Goal: Task Accomplishment & Management: Complete application form

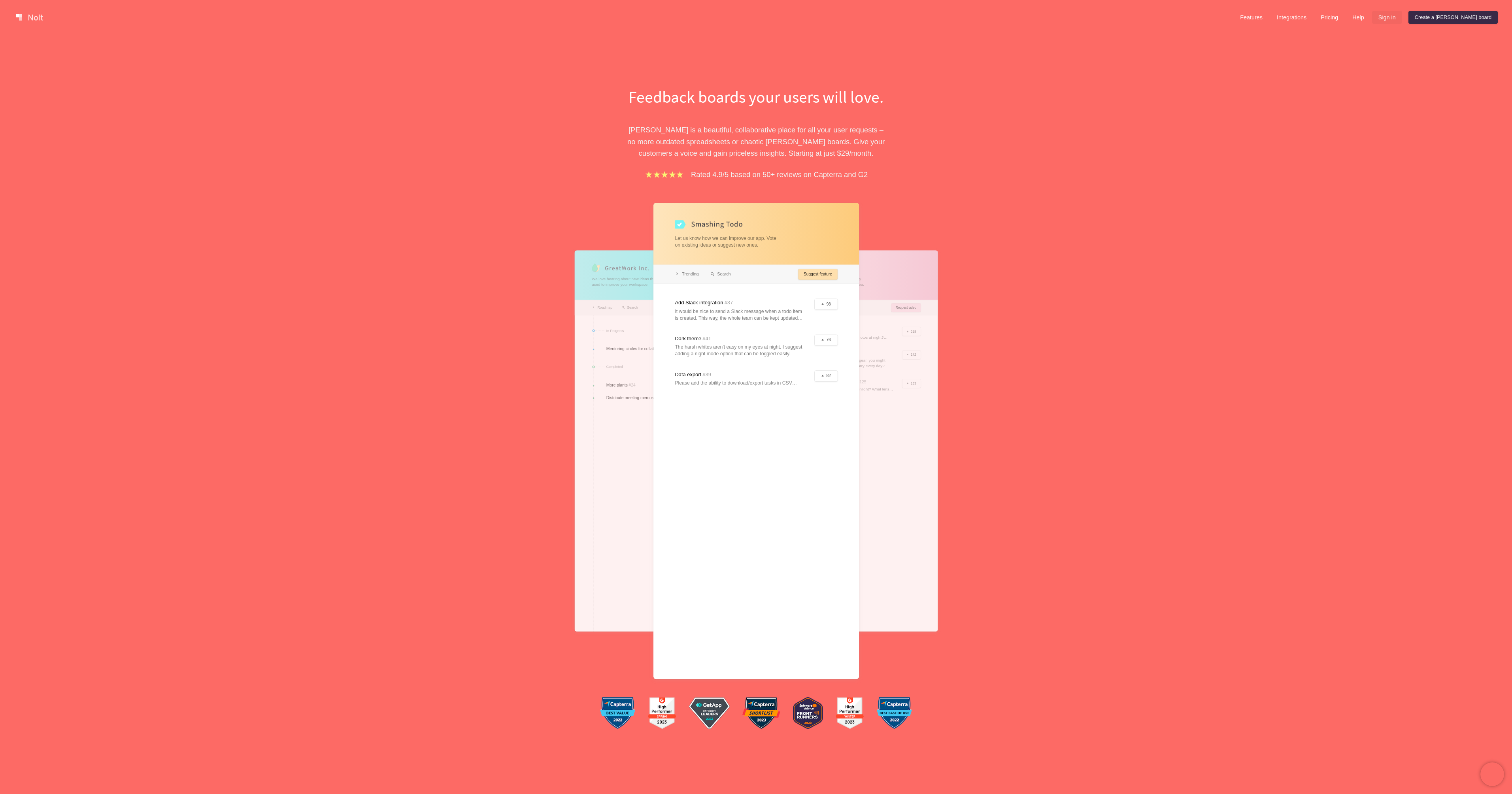
click at [1402, 18] on link "Sign in" at bounding box center [1386, 17] width 30 height 12
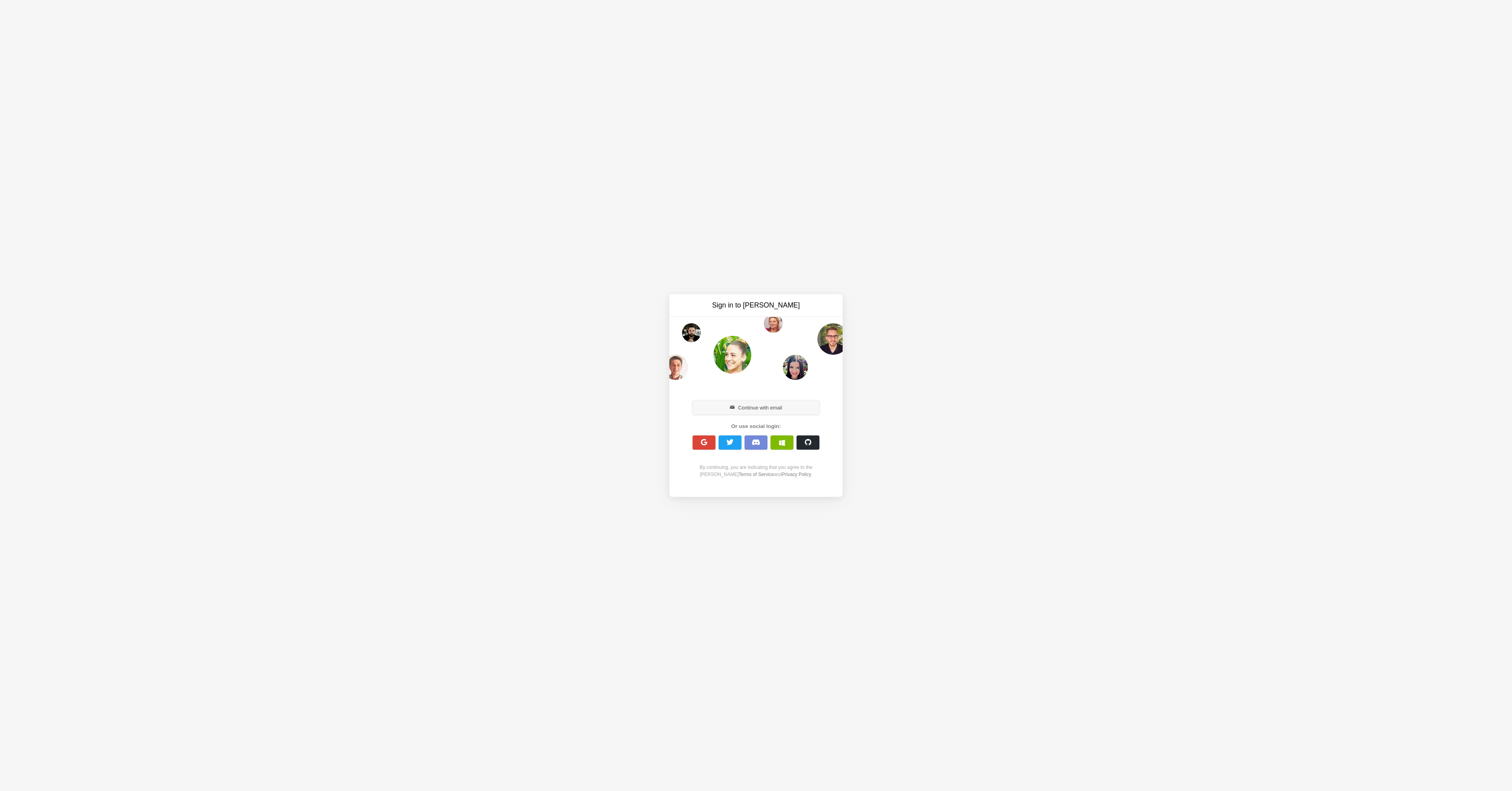
click at [760, 408] on button "Continue with email" at bounding box center [756, 407] width 127 height 14
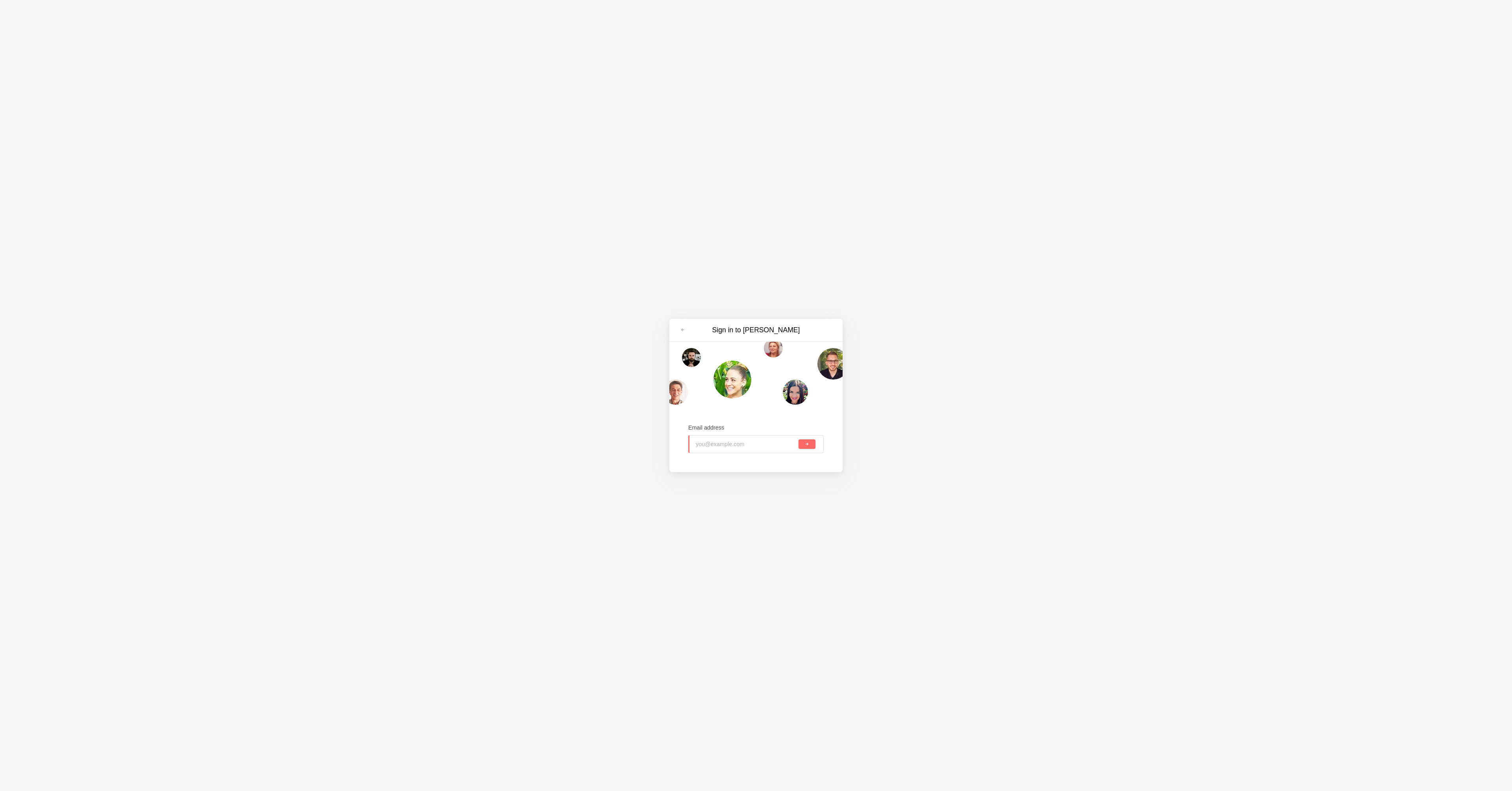
click at [700, 440] on input "email" at bounding box center [746, 444] width 101 height 18
type input "info@humanitas.org.uk"
click at [804, 441] on button "submit" at bounding box center [806, 444] width 17 height 9
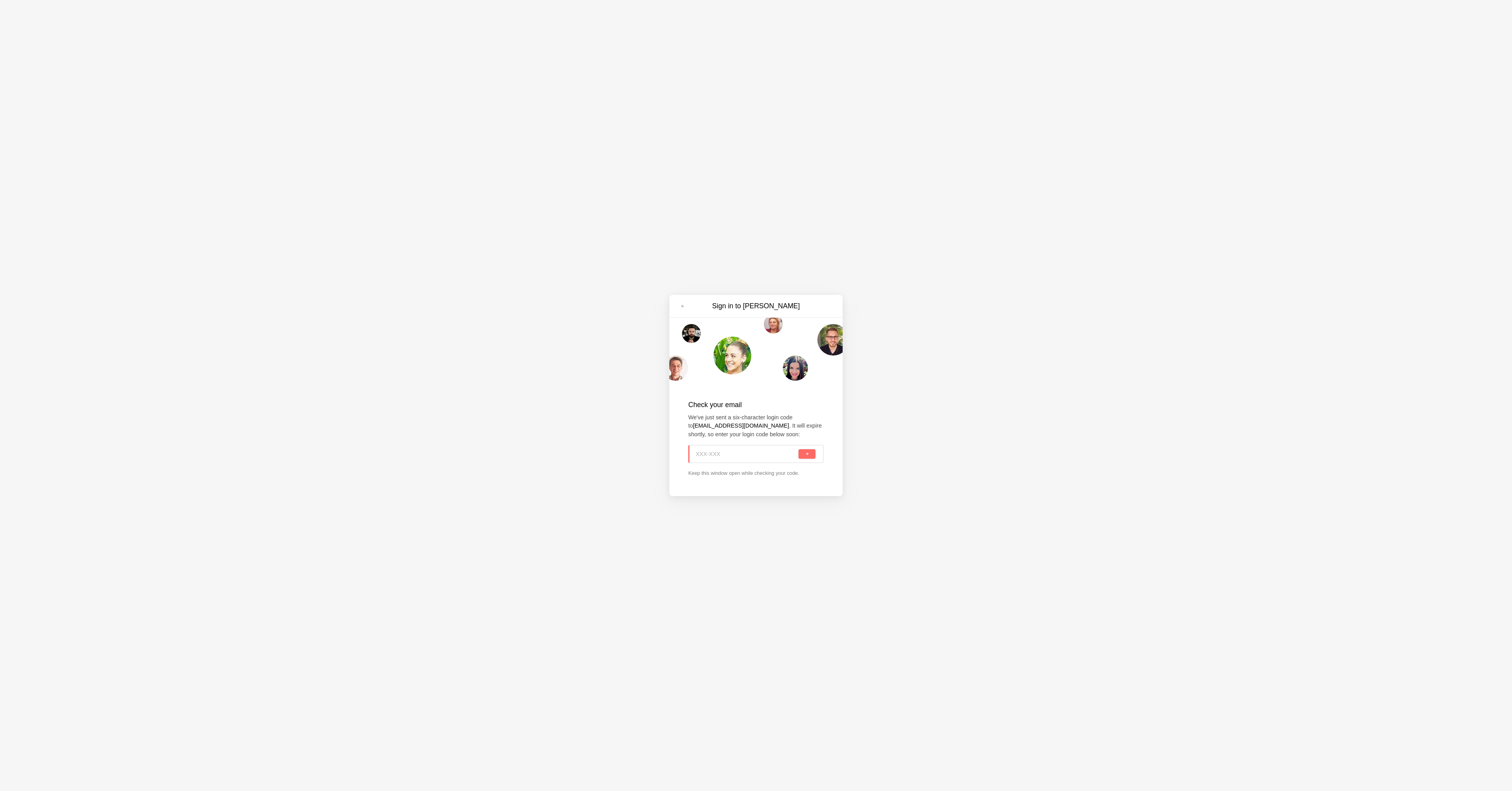
paste input "Y84-SZA"
type input "Y84-SZA"
click at [808, 450] on button "submit" at bounding box center [806, 454] width 17 height 9
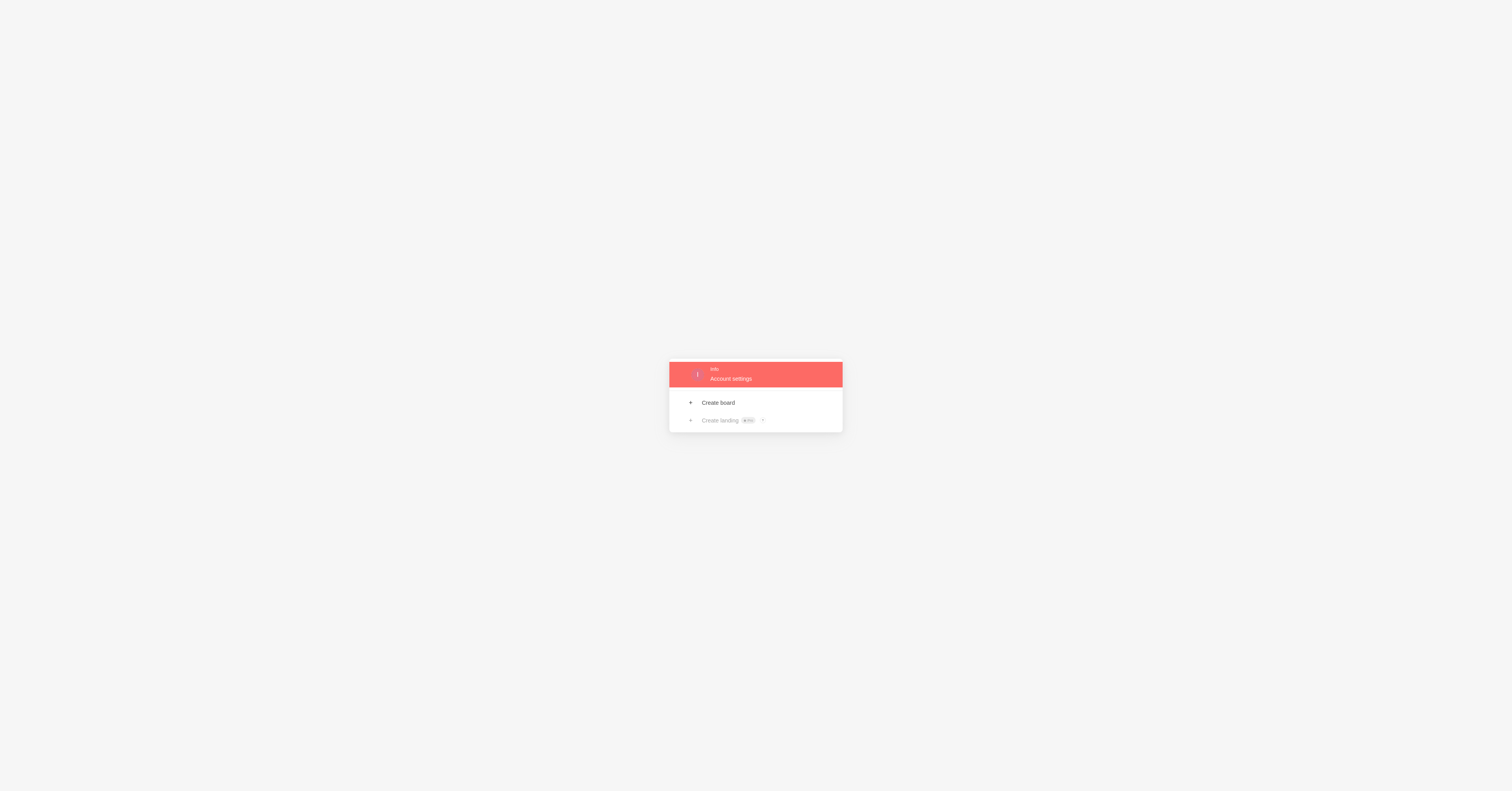
click at [734, 377] on link at bounding box center [755, 374] width 173 height 26
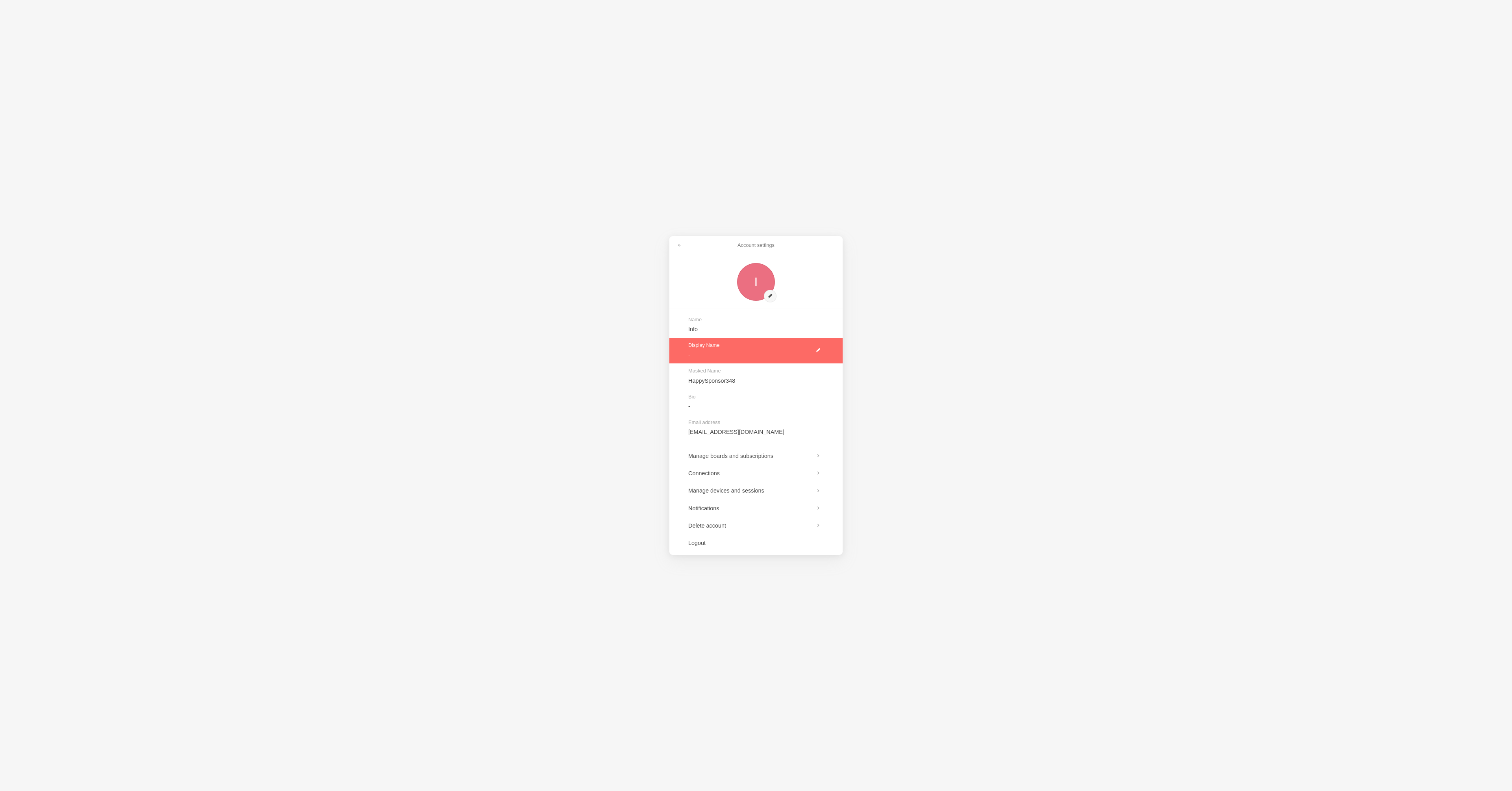
click at [732, 357] on link at bounding box center [755, 351] width 173 height 26
type input "Humanitas UK"
click at [728, 328] on link at bounding box center [755, 325] width 173 height 26
type input "Humanitas UK"
click at [760, 378] on link at bounding box center [755, 376] width 173 height 26
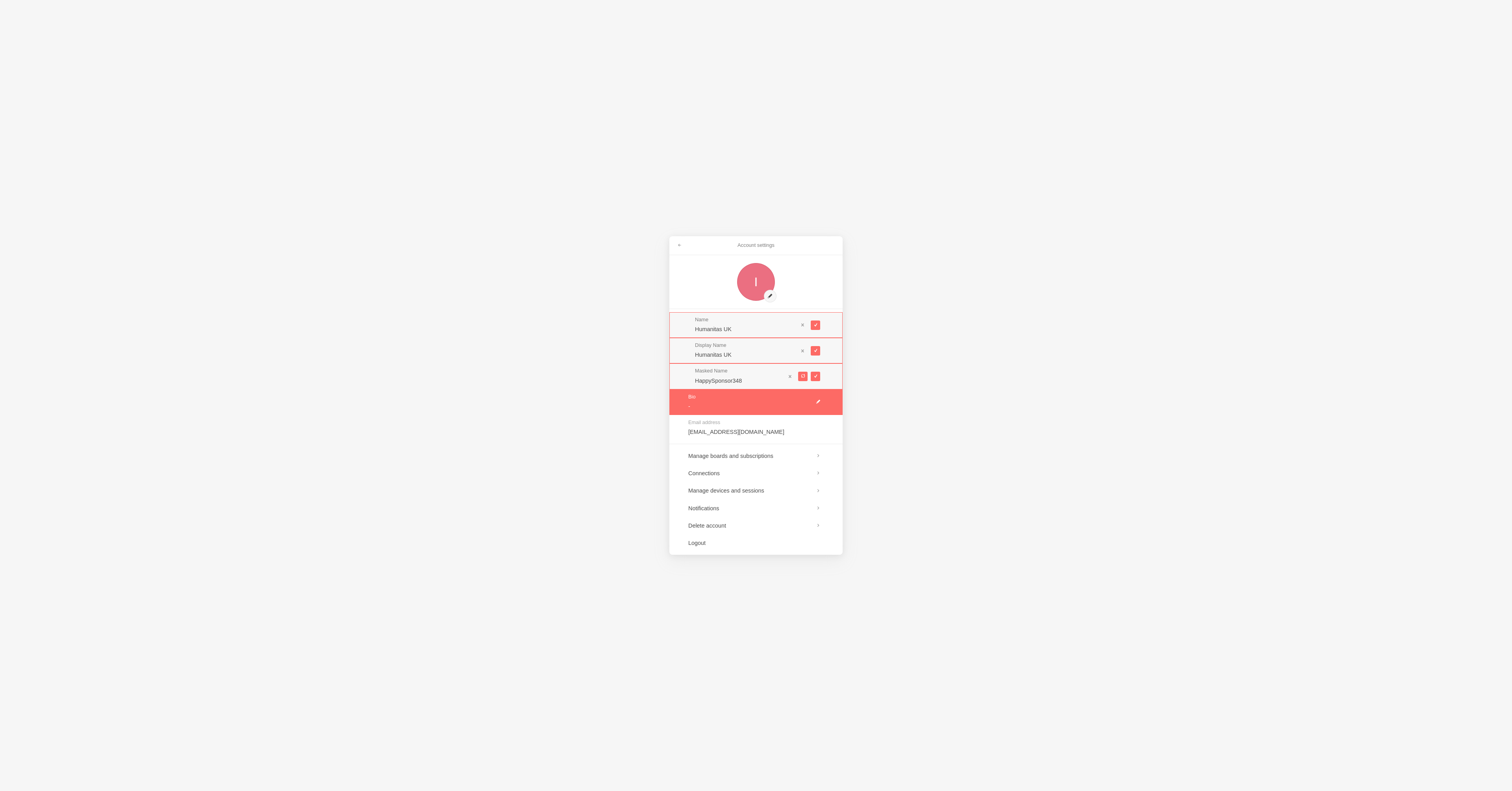
click at [744, 399] on link at bounding box center [755, 402] width 173 height 26
click at [793, 456] on link at bounding box center [755, 456] width 173 height 18
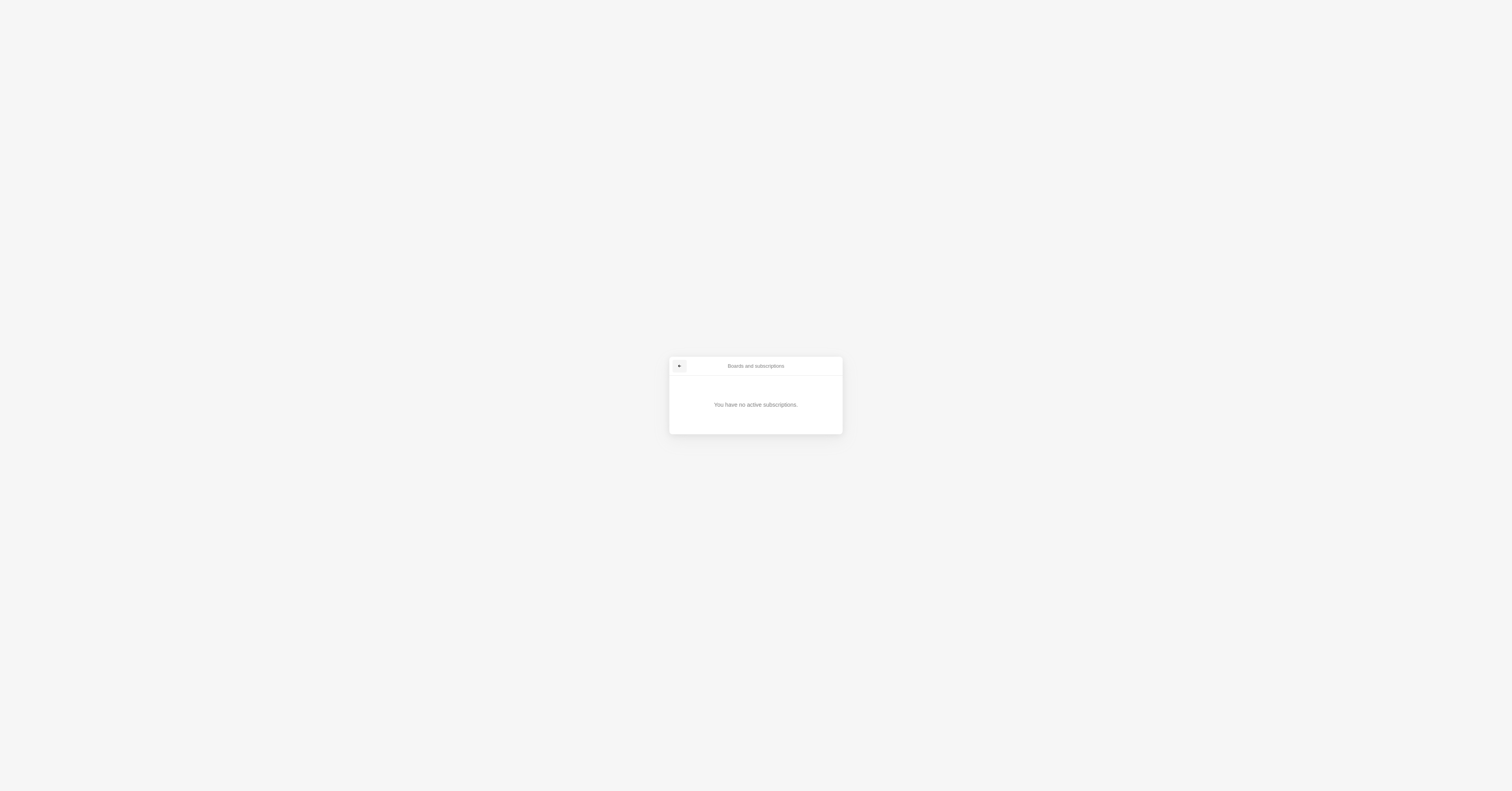
click at [681, 367] on span at bounding box center [680, 366] width 5 height 5
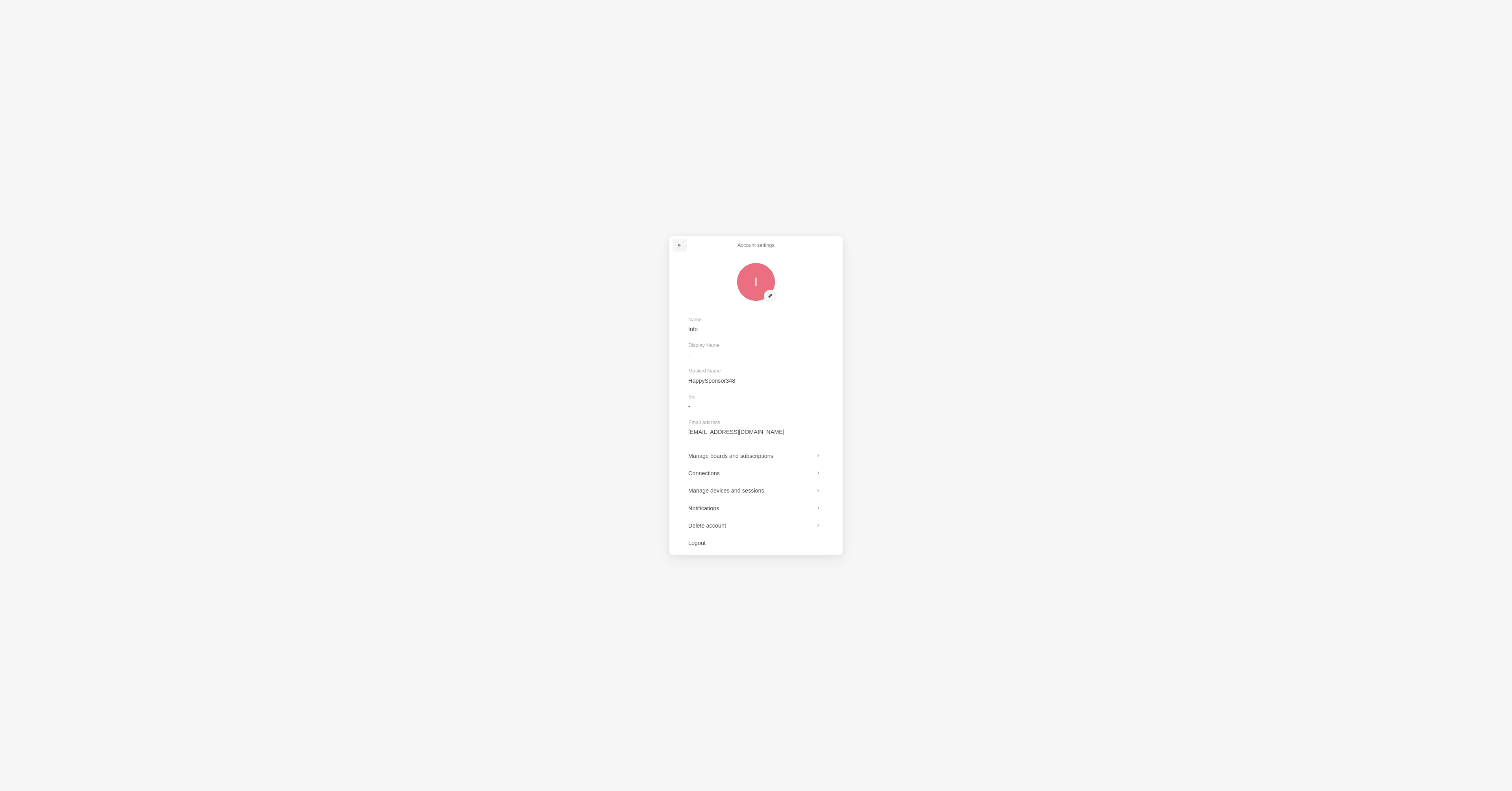
click at [683, 244] on link at bounding box center [680, 245] width 14 height 12
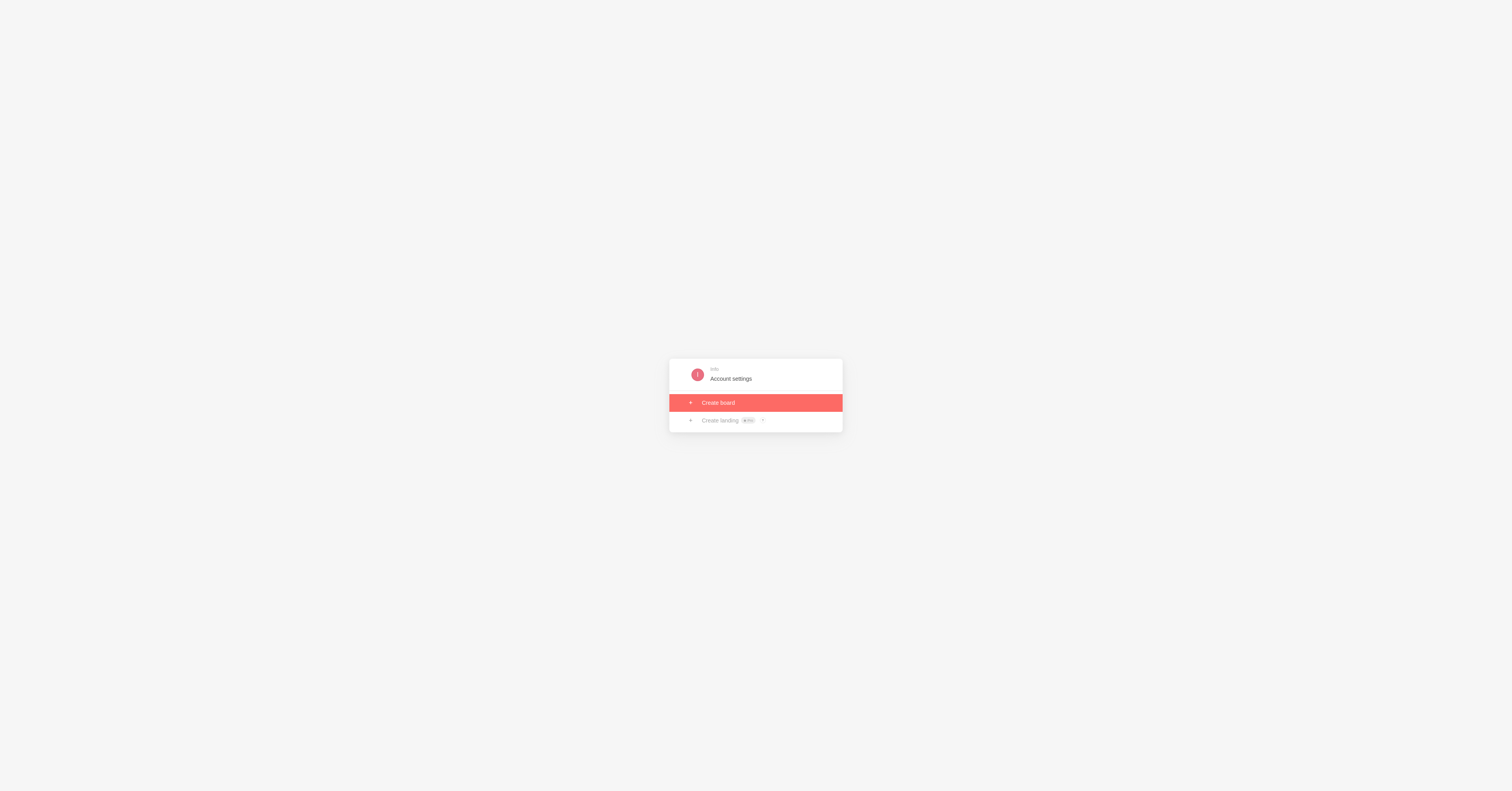
click at [723, 401] on link at bounding box center [755, 403] width 173 height 18
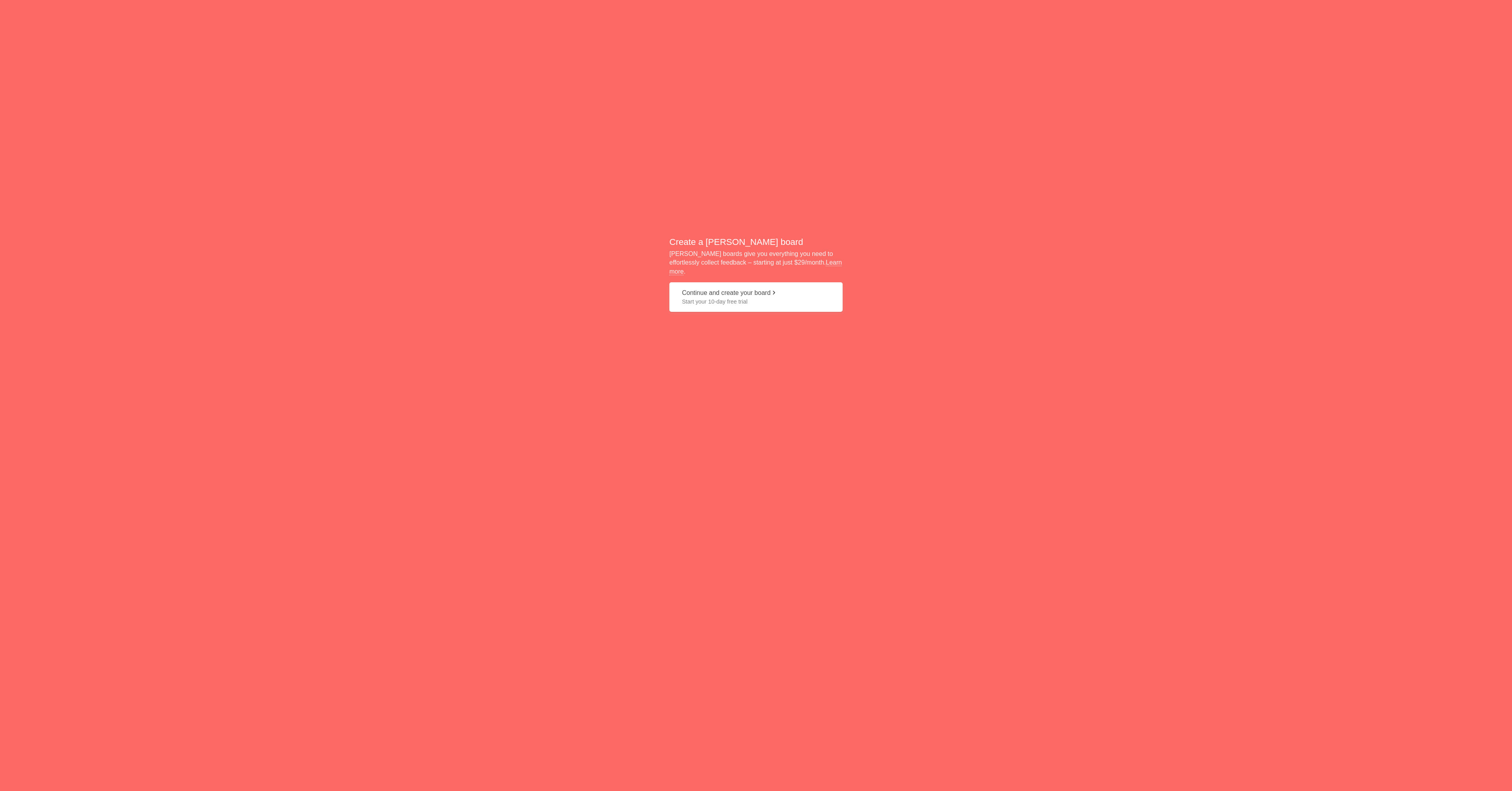
click at [766, 288] on button "Continue and create your board Start your 10-day free trial" at bounding box center [755, 297] width 173 height 29
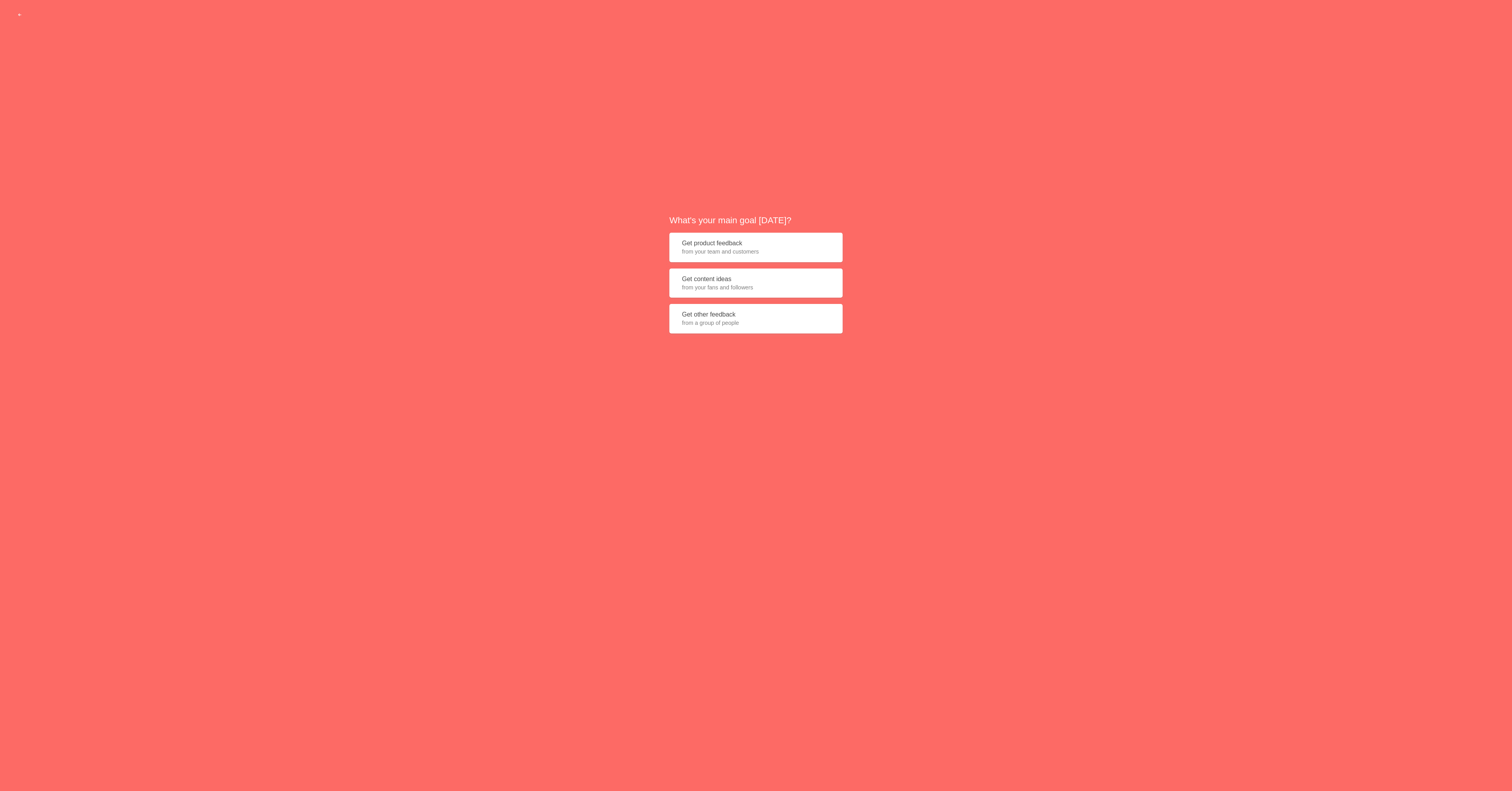
click at [718, 314] on button "Get other feedback from a group of people" at bounding box center [755, 319] width 173 height 29
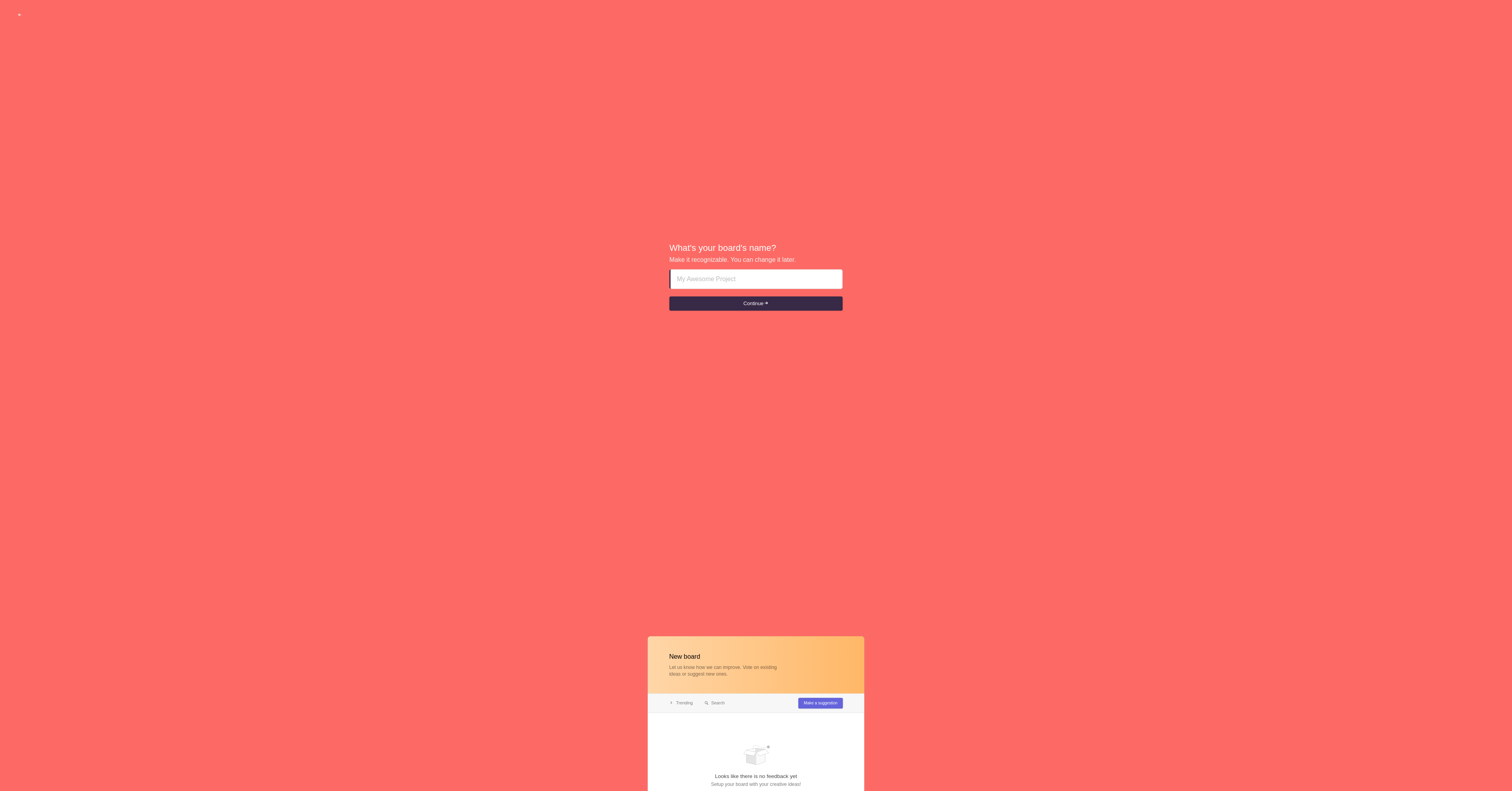
click at [728, 279] on input at bounding box center [756, 279] width 159 height 19
click at [750, 300] on button "Continue" at bounding box center [755, 303] width 173 height 14
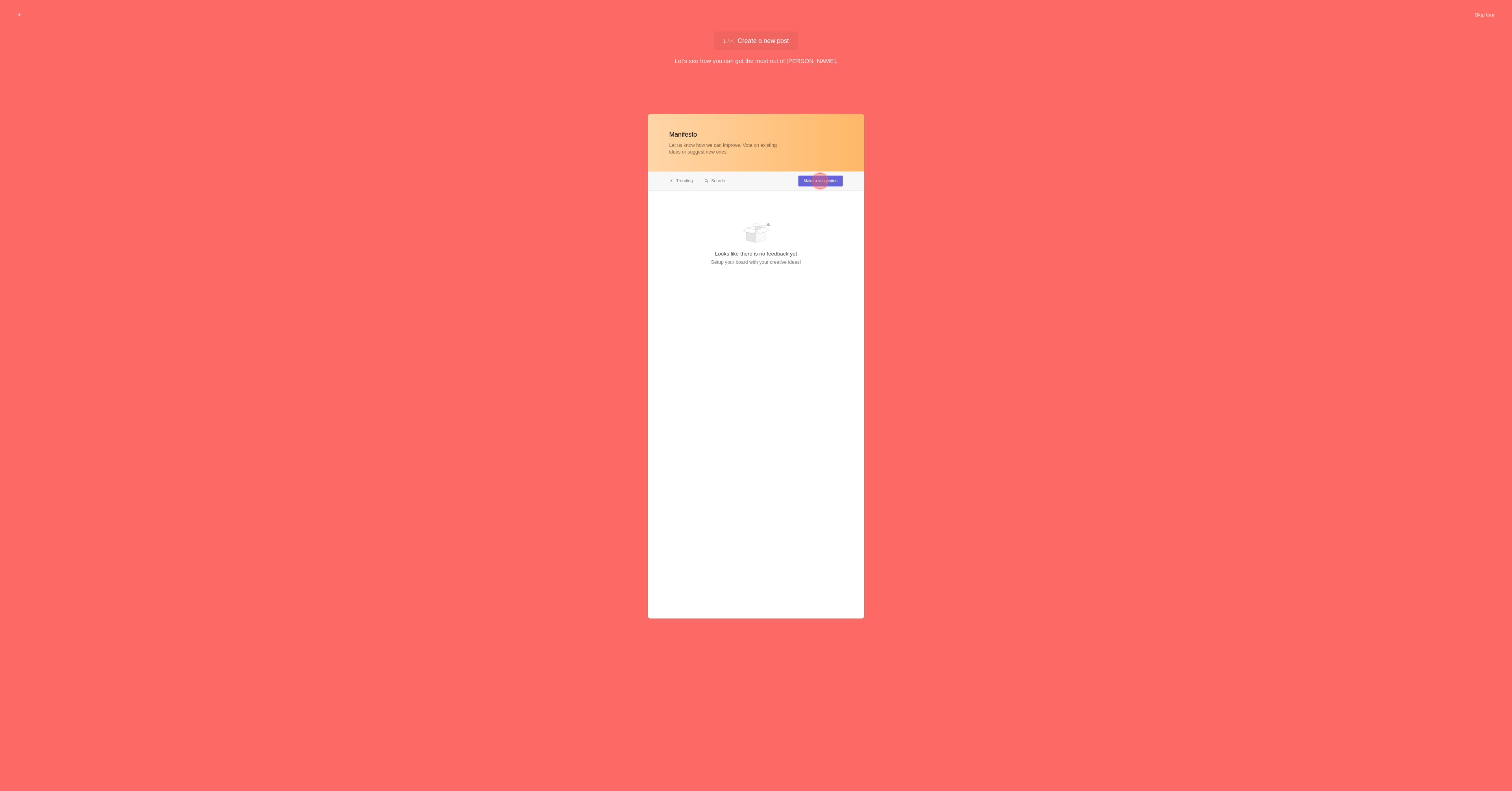
type input "Manifesto"
click at [821, 181] on div at bounding box center [820, 180] width 16 height 16
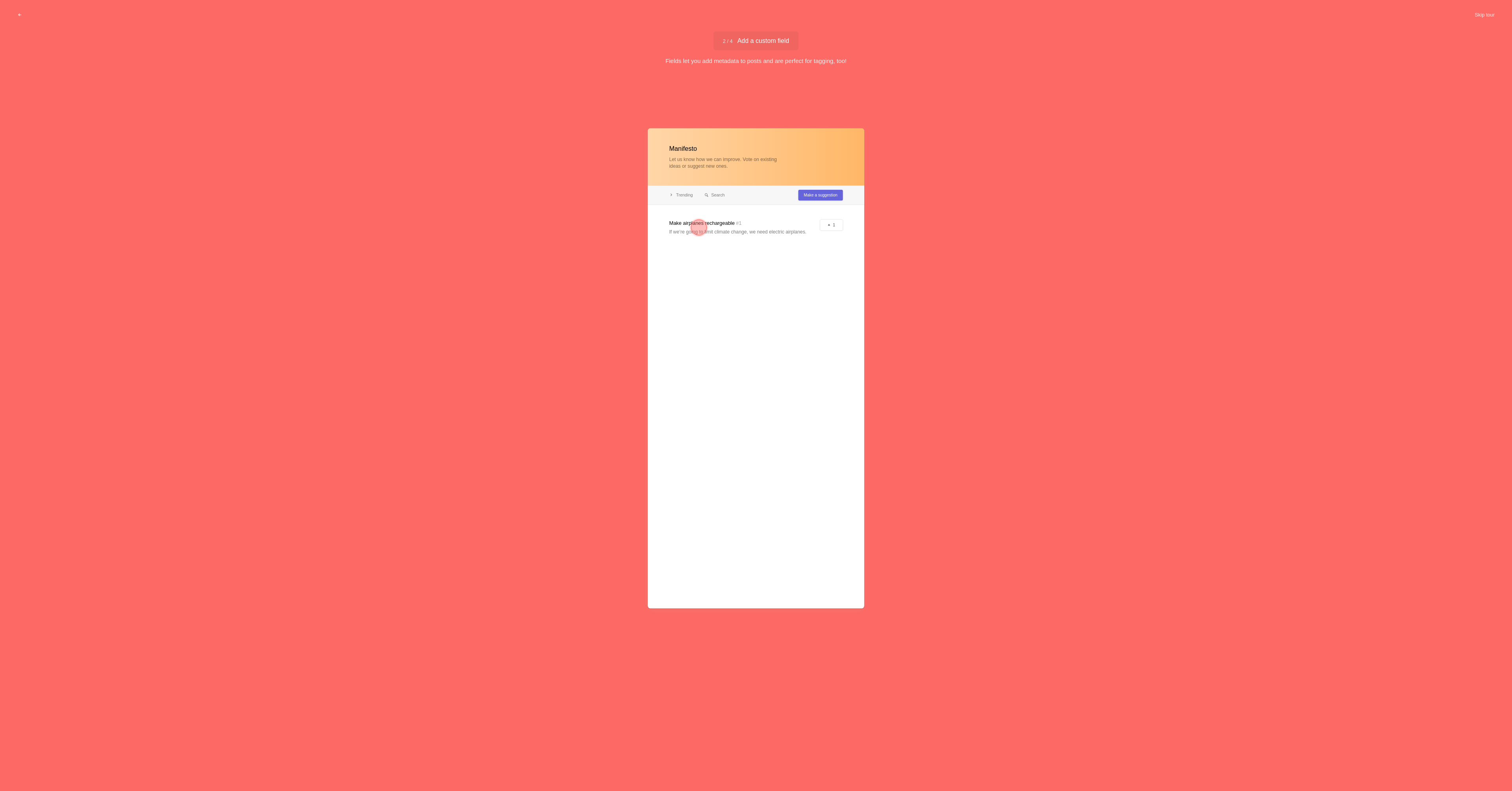
click at [691, 225] on div at bounding box center [698, 227] width 16 height 16
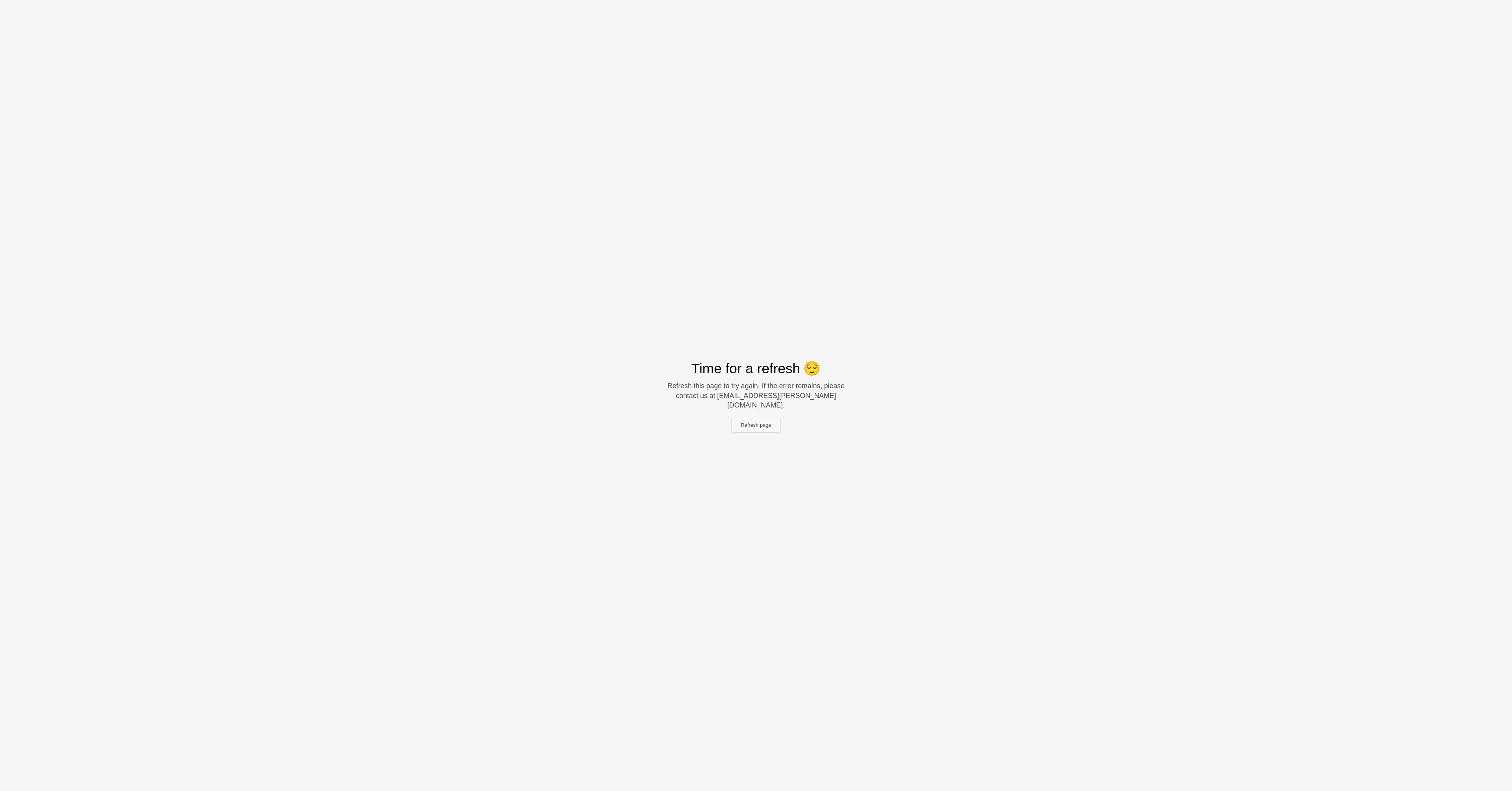
click at [761, 418] on button "Refresh page" at bounding box center [756, 425] width 49 height 14
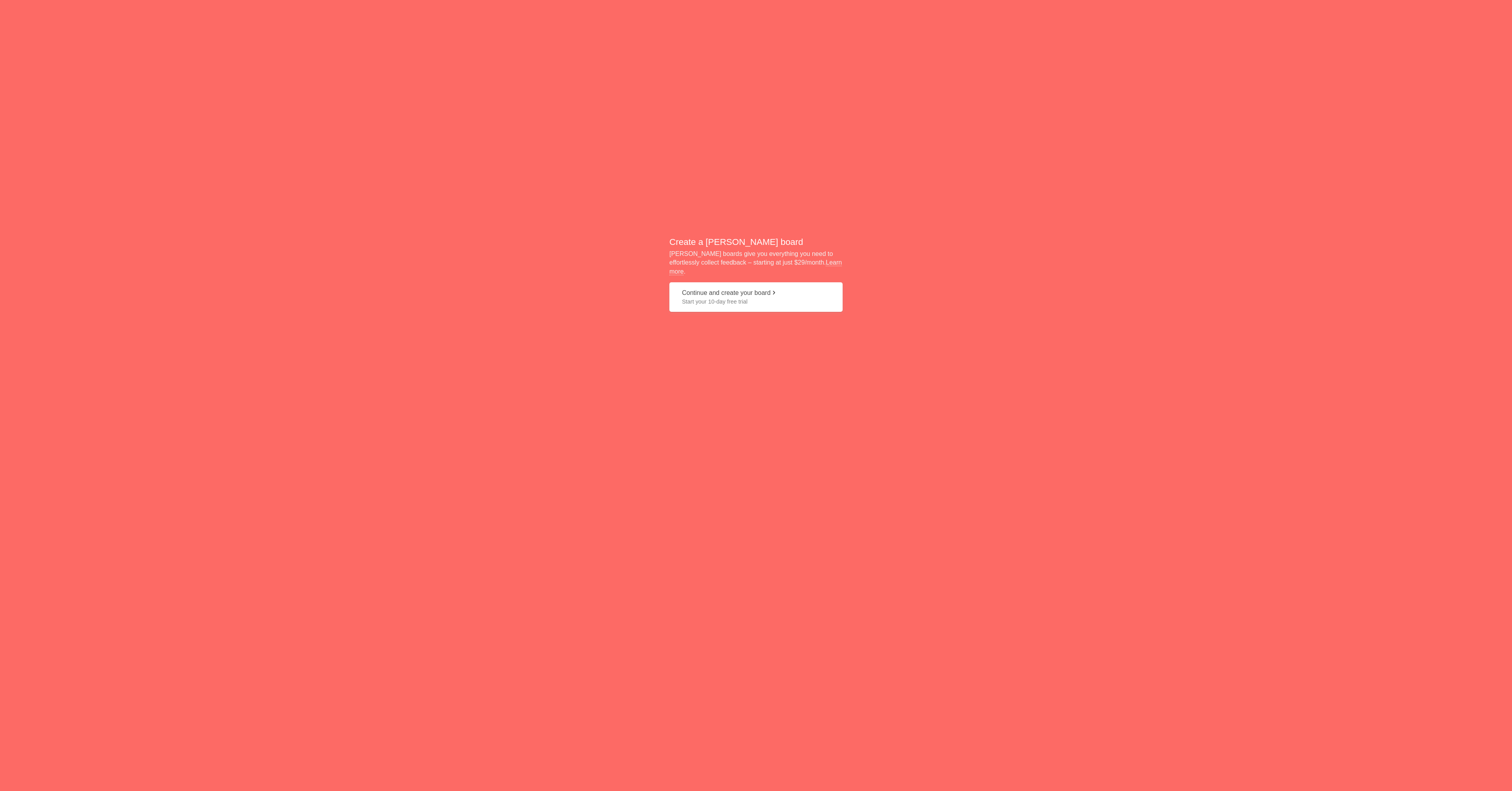
click at [755, 288] on button "Continue and create your board Start your 10-day free trial" at bounding box center [755, 297] width 173 height 29
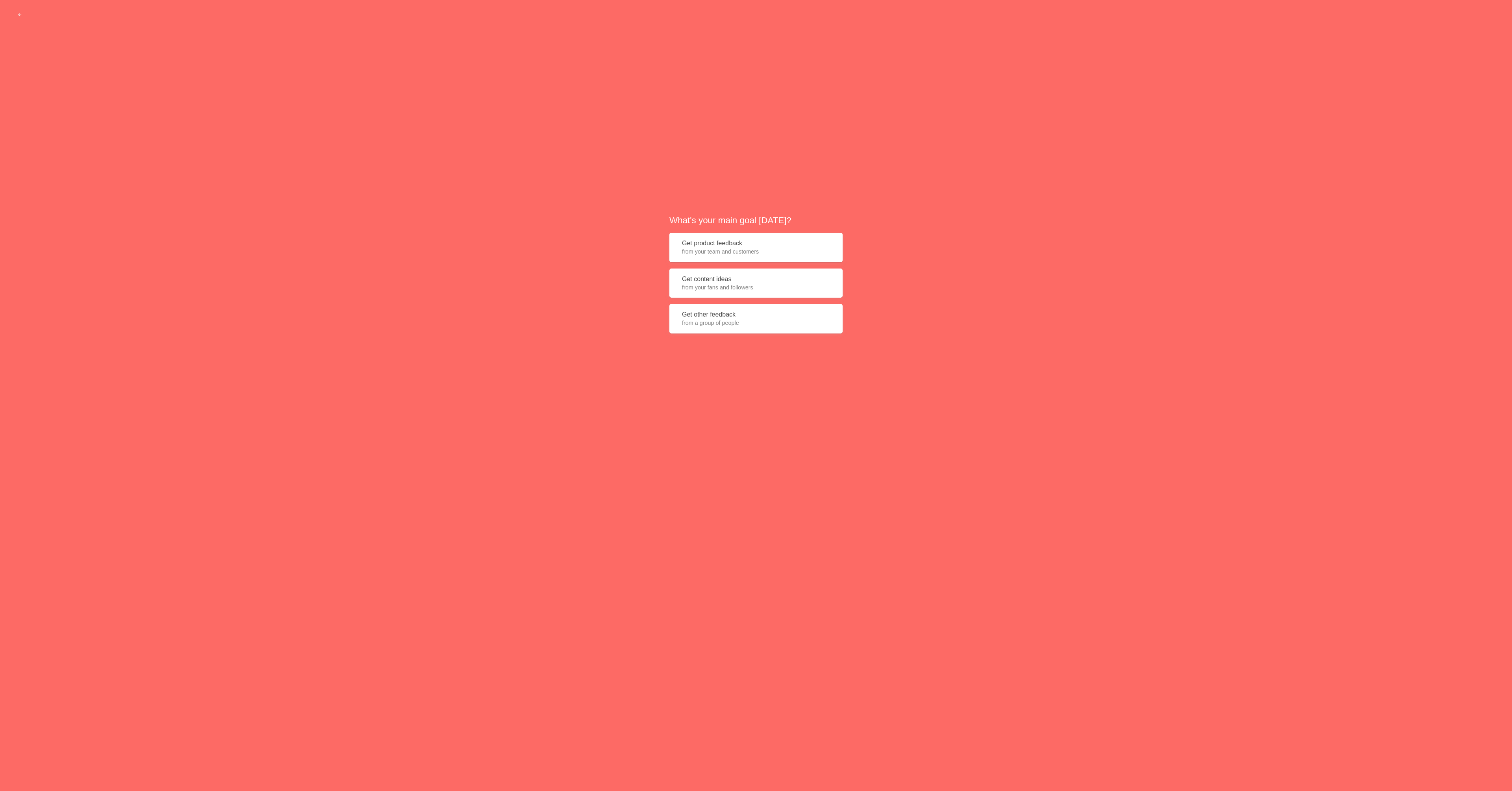
click at [724, 319] on span "from a group of people" at bounding box center [756, 322] width 148 height 8
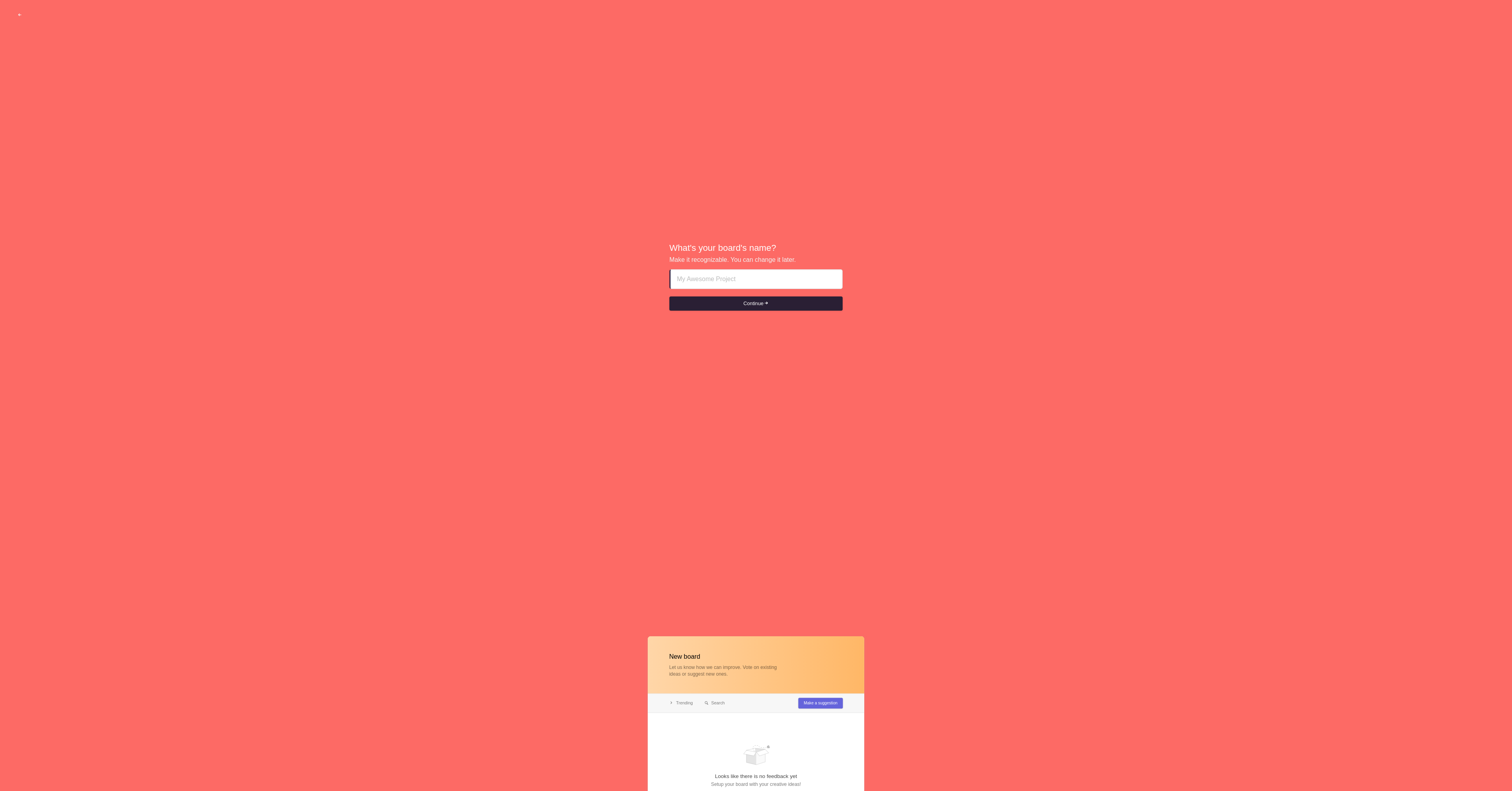
click at [754, 302] on button "Continue" at bounding box center [755, 303] width 173 height 14
click at [755, 305] on button "Continue" at bounding box center [755, 307] width 173 height 14
click at [662, 162] on div "What's your board's name? Make it recognizable. You can change it later. Please…" at bounding box center [756, 276] width 1512 height 553
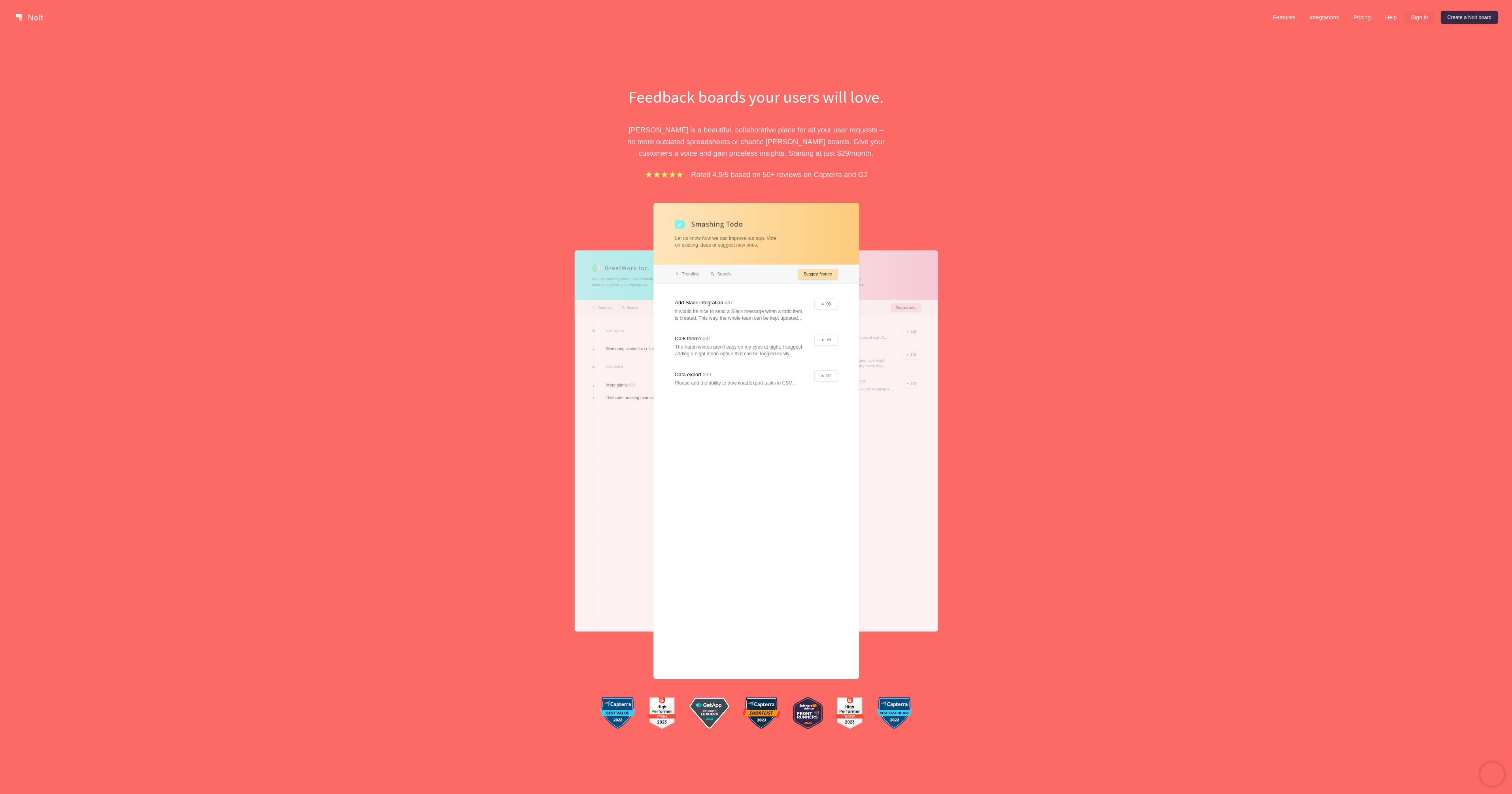
click at [1421, 15] on link "Sign in" at bounding box center [1419, 17] width 30 height 12
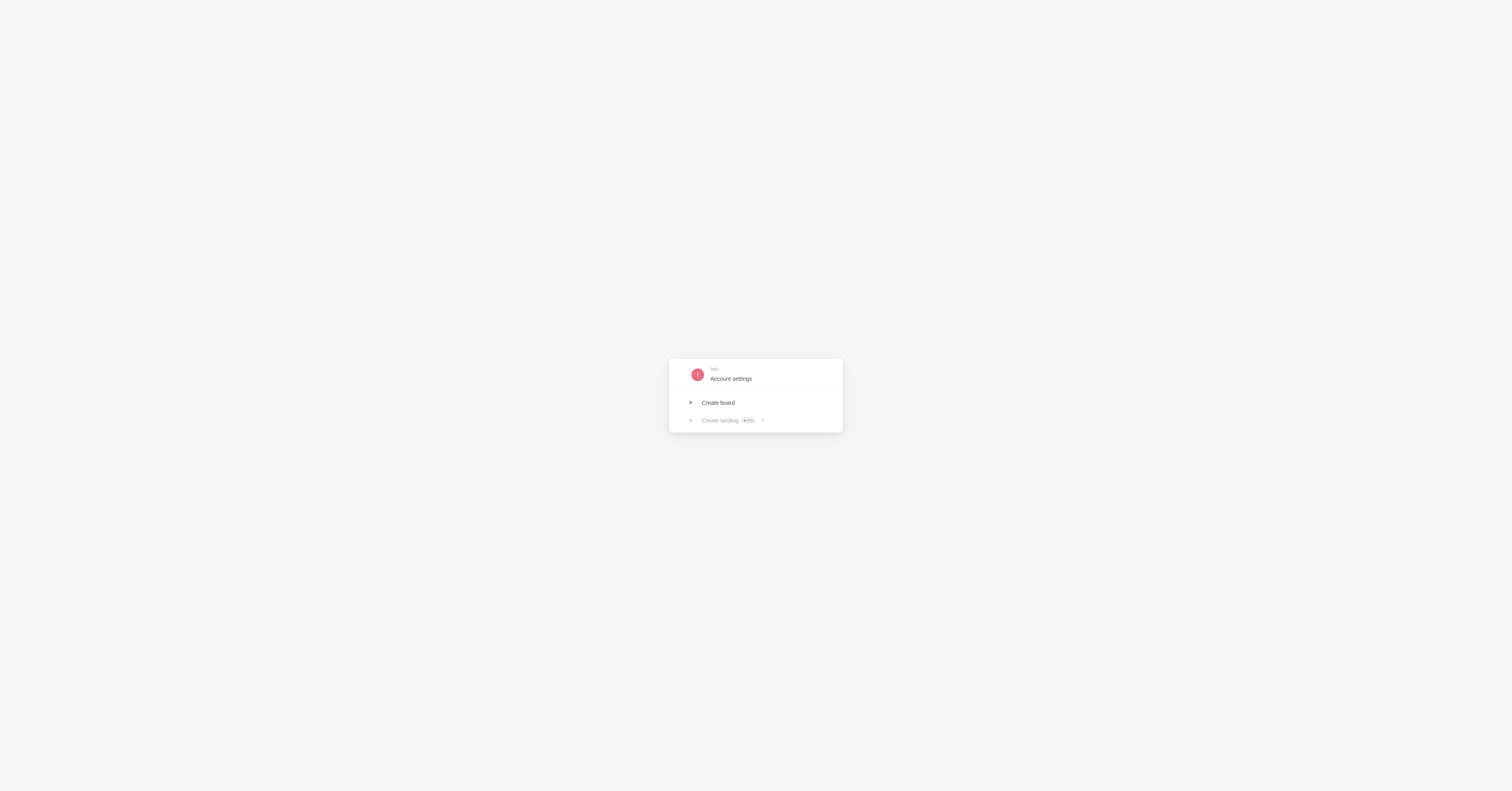
click at [701, 418] on div "Create landing Pro ? Board owners with Pro & Enterprise plan can create landings" at bounding box center [755, 421] width 173 height 18
click at [721, 402] on link at bounding box center [755, 403] width 173 height 18
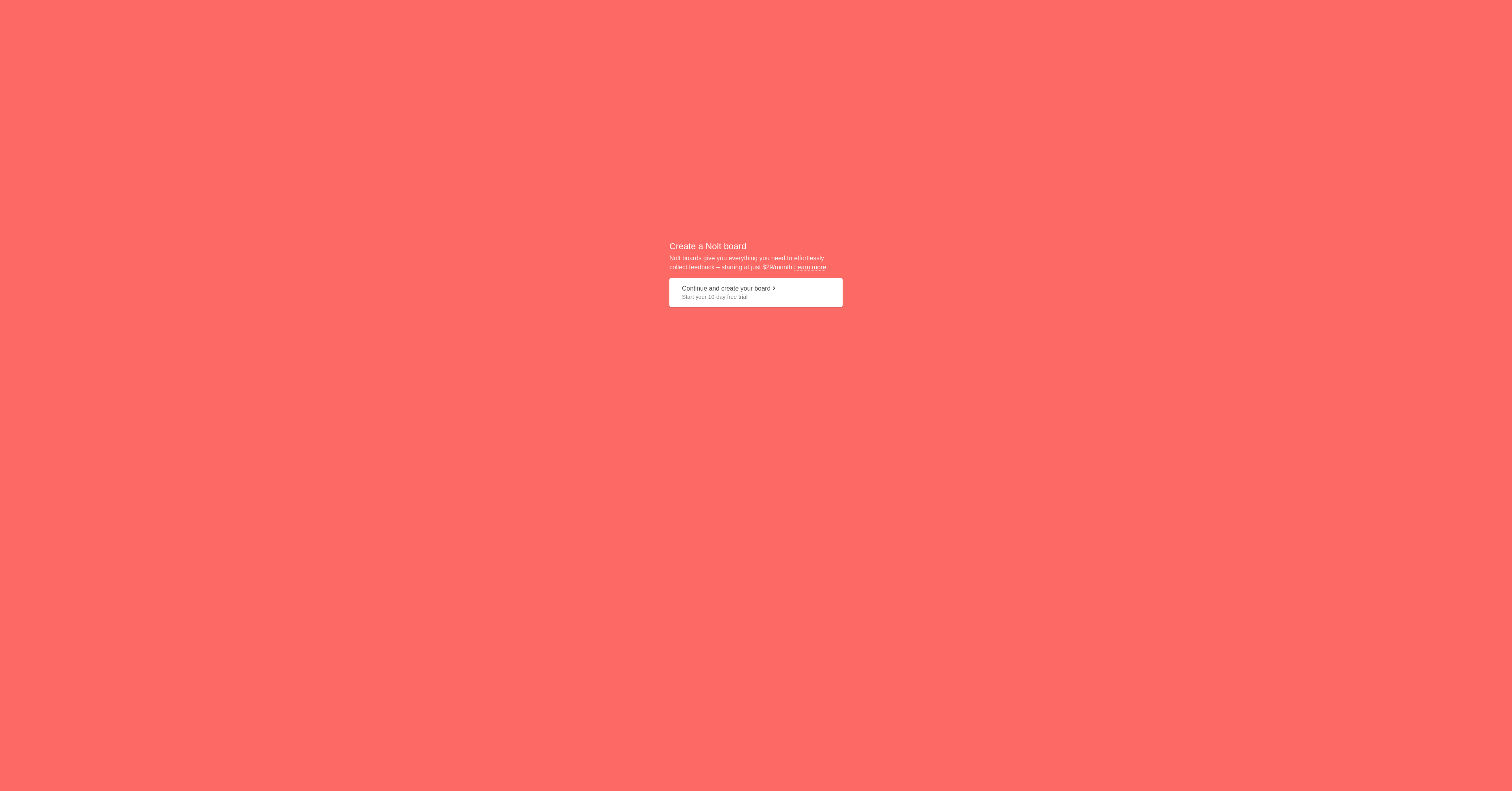
click at [744, 295] on span "Start your 10-day free trial" at bounding box center [756, 296] width 148 height 8
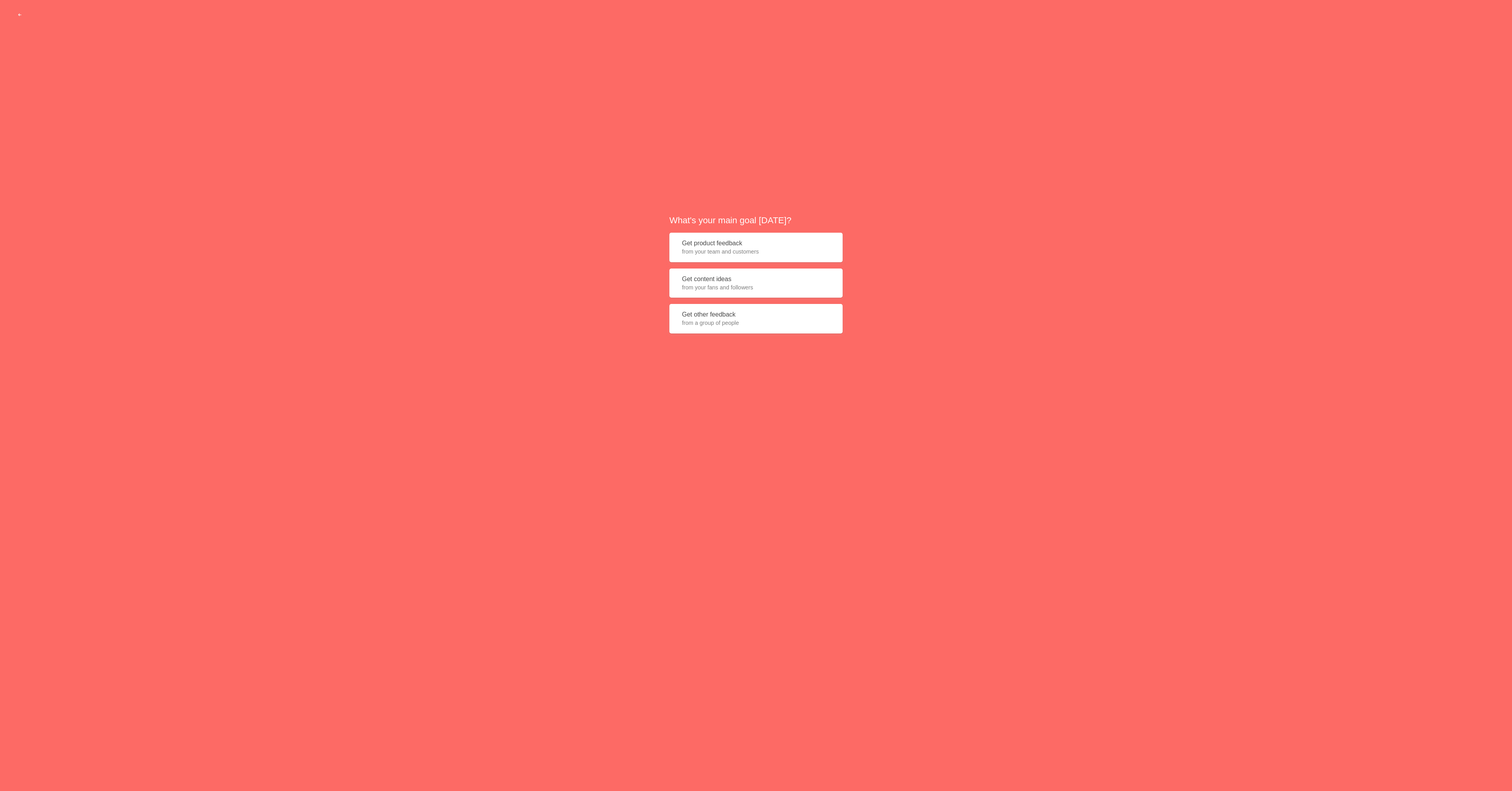
click at [735, 315] on button "Get other feedback from a group of people" at bounding box center [755, 319] width 173 height 29
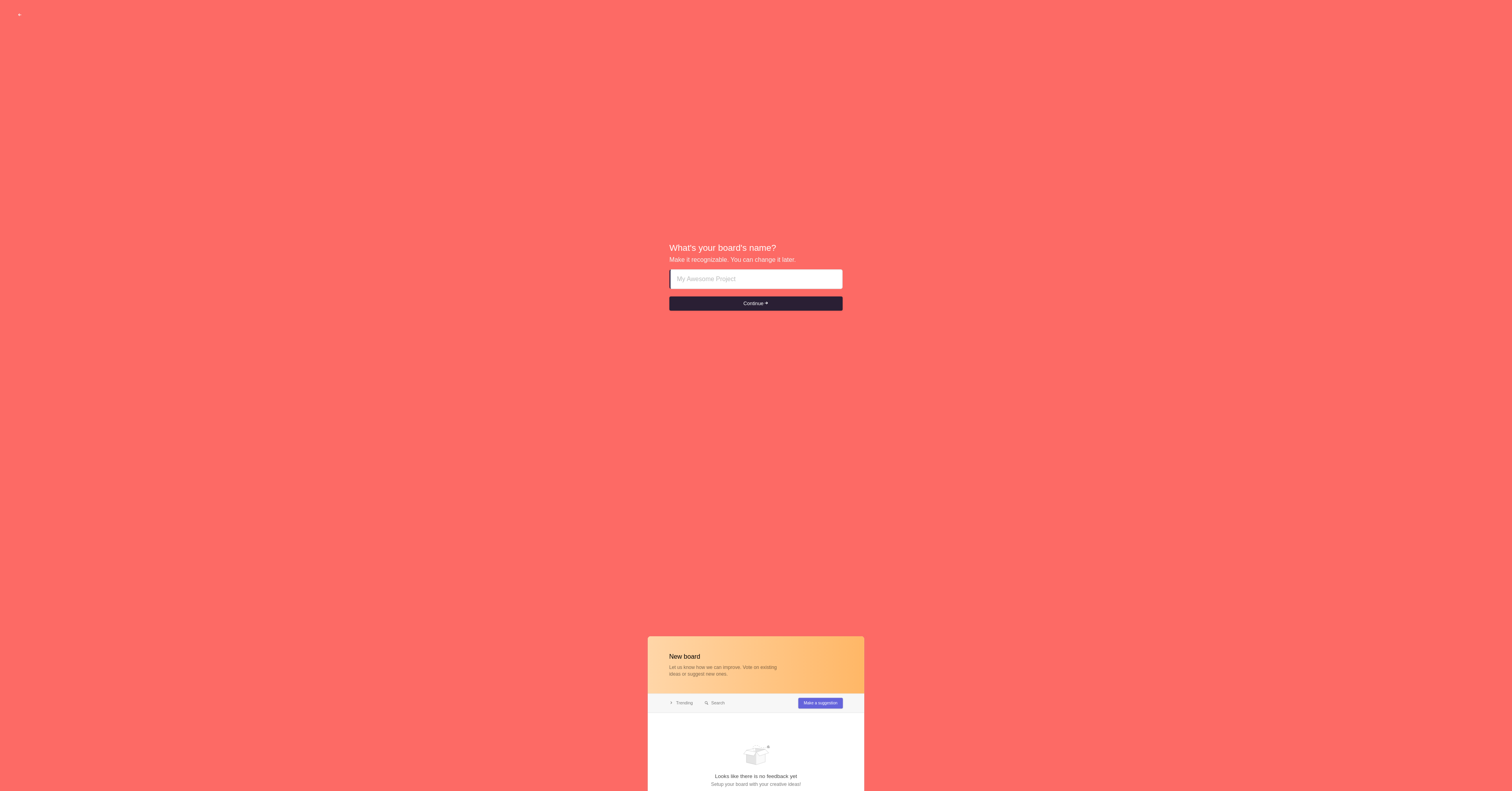
click at [741, 304] on button "Continue" at bounding box center [755, 303] width 173 height 14
click at [768, 307] on span "submit" at bounding box center [766, 307] width 5 height 5
click at [722, 277] on input at bounding box center [756, 275] width 160 height 19
click at [752, 307] on button "Continue" at bounding box center [755, 303] width 173 height 14
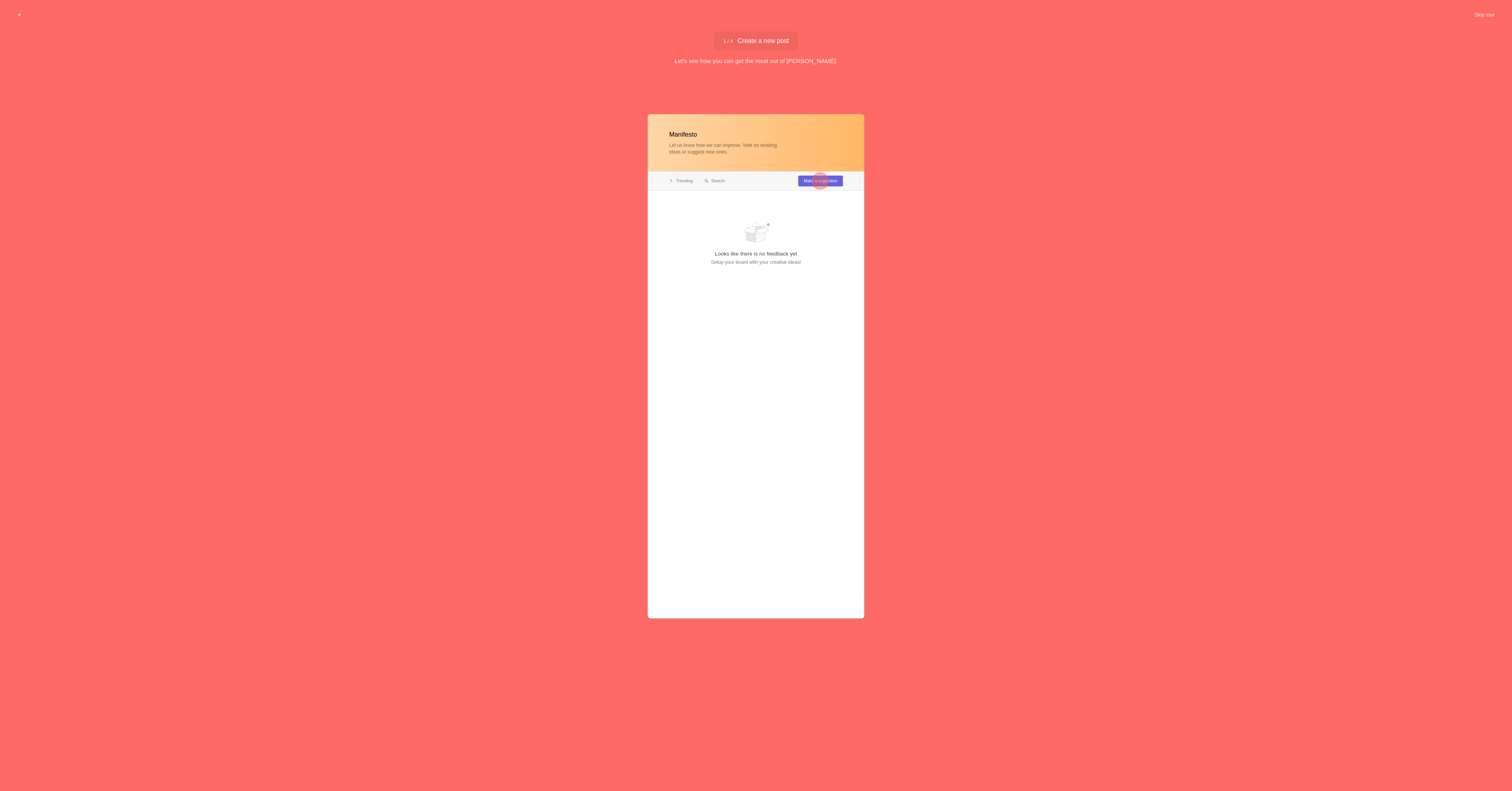
type input "Manifesto"
click at [818, 179] on div at bounding box center [820, 180] width 16 height 16
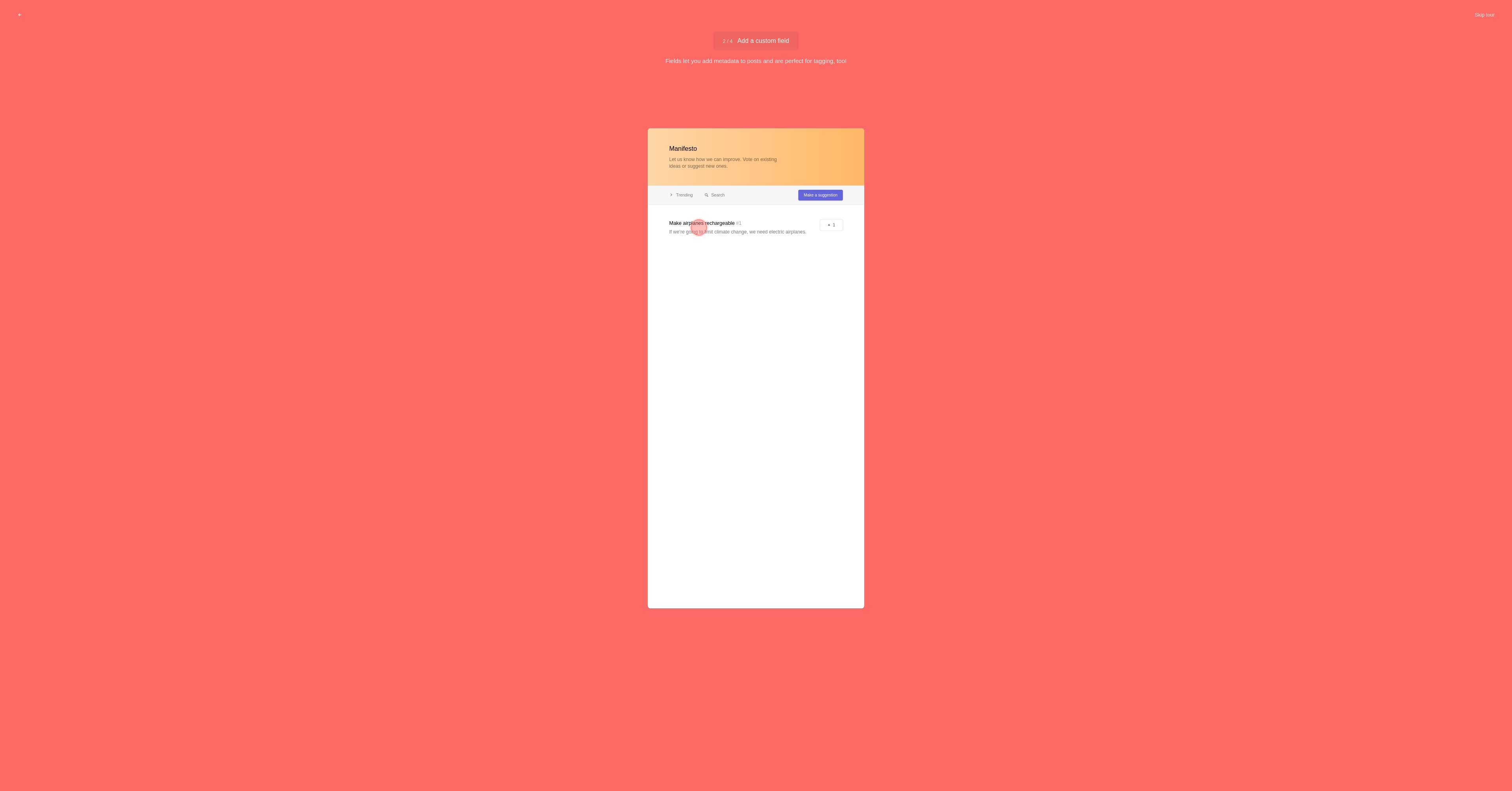
click at [701, 229] on div at bounding box center [698, 227] width 16 height 16
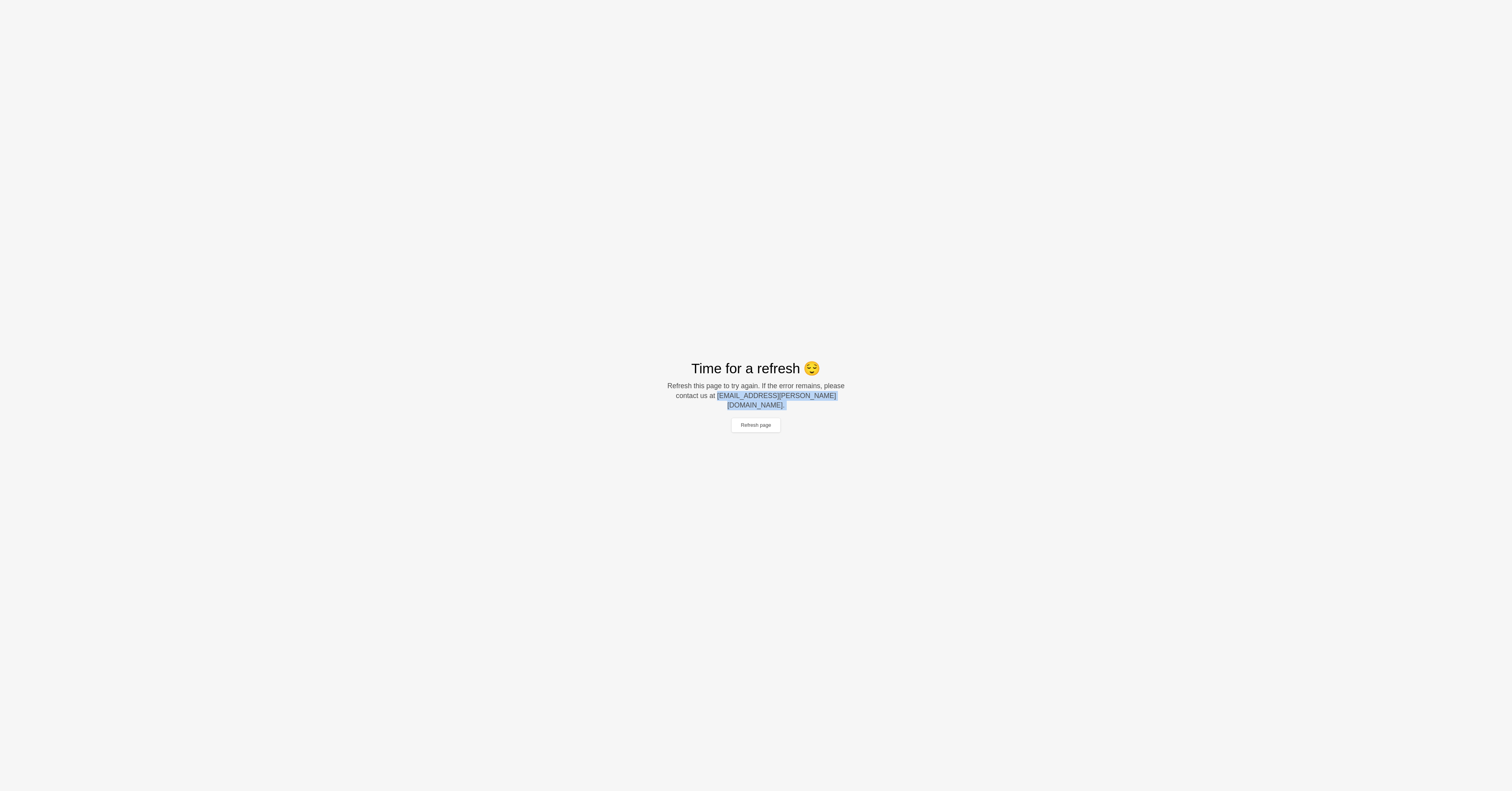
drag, startPoint x: 755, startPoint y: 399, endPoint x: 809, endPoint y: 407, distance: 54.6
click at [809, 407] on div "Time for a refresh 😌 Refresh this page to try again. If the error remains, plea…" at bounding box center [756, 395] width 272 height 73
copy div "hell"
